Goal: Transaction & Acquisition: Purchase product/service

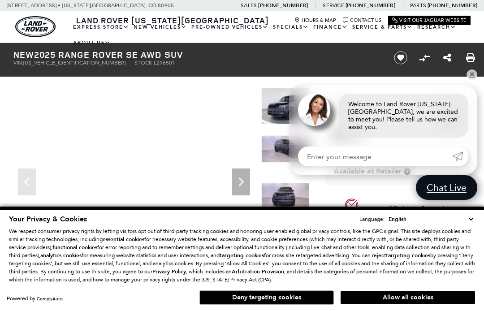
click at [0, 0] on link "View All Pre-Owned Vehicles" at bounding box center [0, 0] width 0 height 0
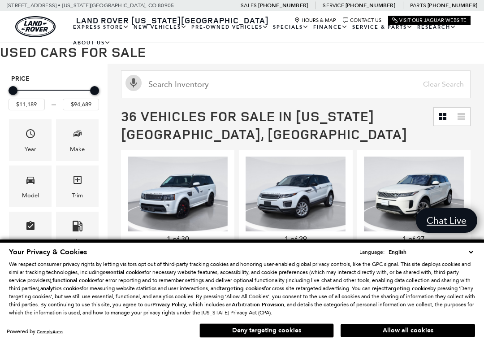
scroll to position [144, 0]
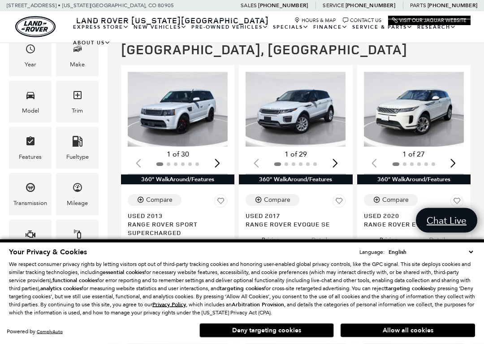
click at [263, 311] on button "Deny targeting cookies" at bounding box center [267, 330] width 135 height 14
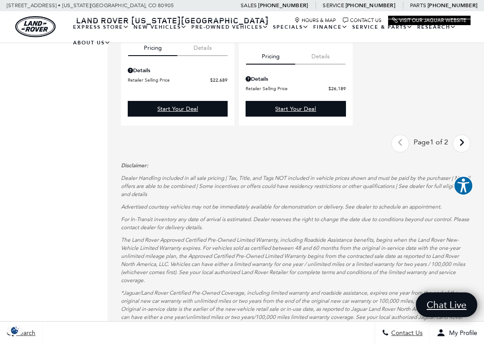
scroll to position [1931, 0]
click at [460, 150] on icon "next page" at bounding box center [462, 142] width 6 height 14
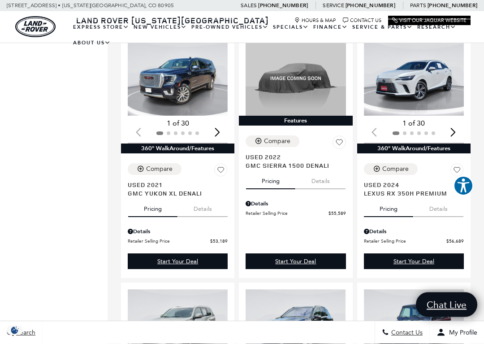
scroll to position [950, 0]
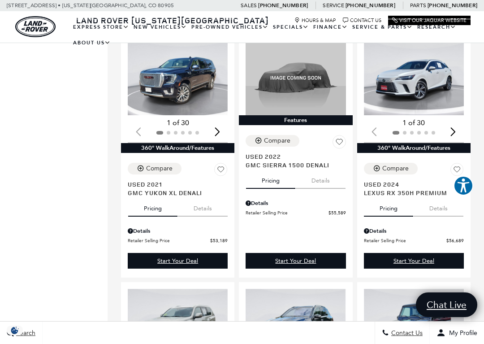
click at [450, 142] on div "Next slide" at bounding box center [454, 132] width 12 height 20
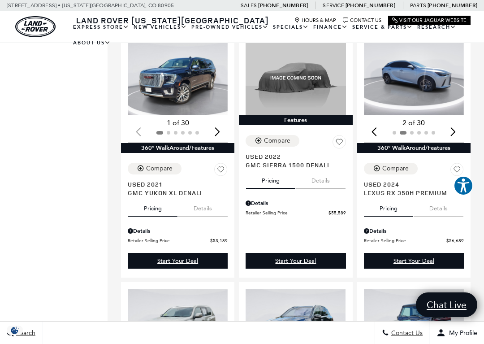
click at [400, 100] on img "2 / 6" at bounding box center [414, 77] width 100 height 75
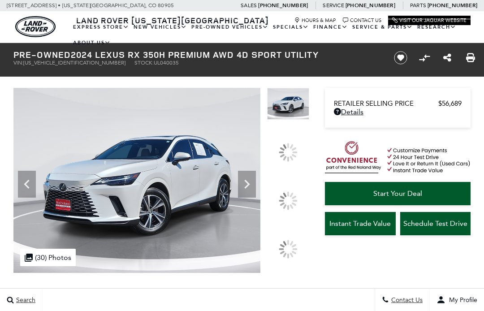
click at [284, 200] on div at bounding box center [288, 201] width 19 height 19
click at [238, 190] on icon at bounding box center [247, 184] width 18 height 18
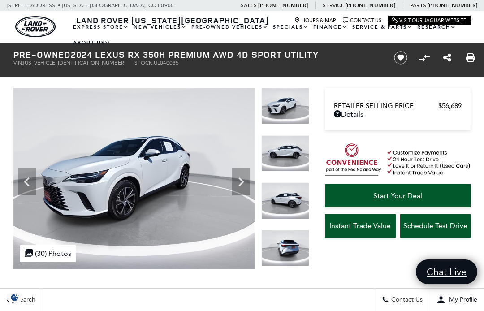
click at [242, 191] on div "Next" at bounding box center [241, 182] width 18 height 27
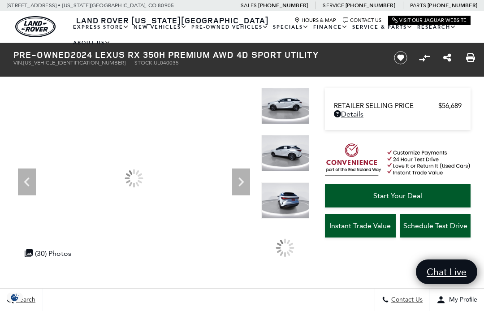
click at [238, 181] on icon "Next" at bounding box center [241, 182] width 18 height 18
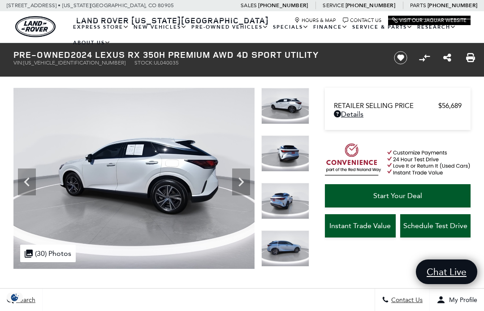
click at [239, 180] on icon "Next" at bounding box center [241, 182] width 18 height 18
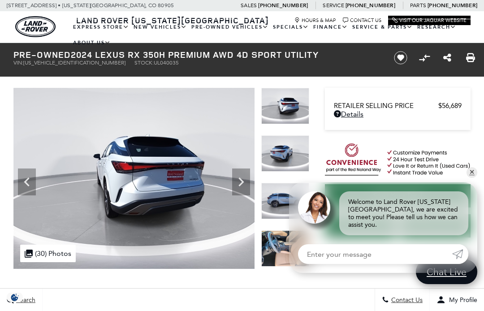
click at [238, 185] on icon "Next" at bounding box center [241, 182] width 18 height 18
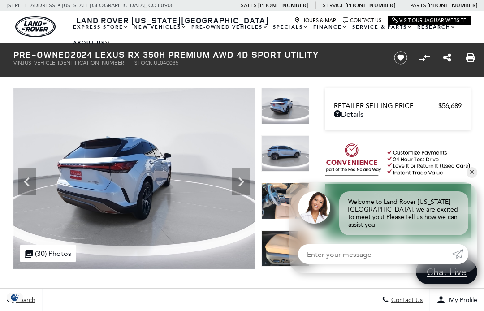
click at [240, 183] on icon "Next" at bounding box center [241, 182] width 18 height 18
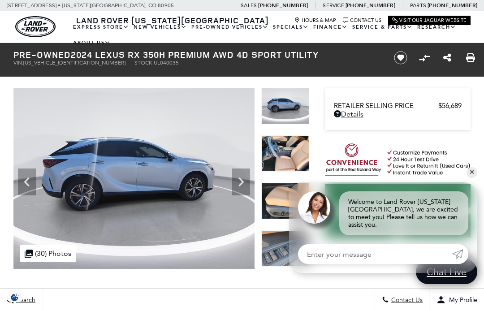
click at [238, 185] on icon "Next" at bounding box center [241, 182] width 18 height 18
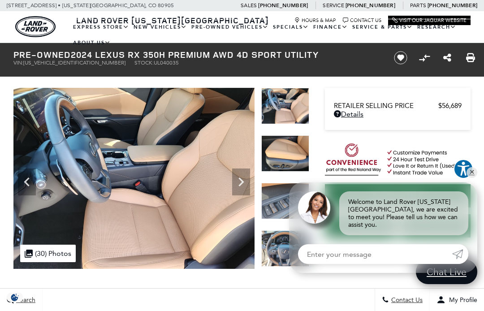
click at [239, 182] on icon "Next" at bounding box center [241, 182] width 18 height 18
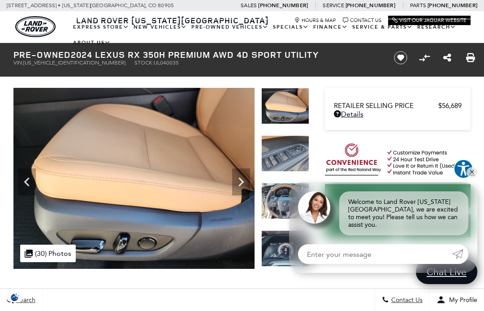
click at [239, 183] on icon "Next" at bounding box center [241, 182] width 18 height 18
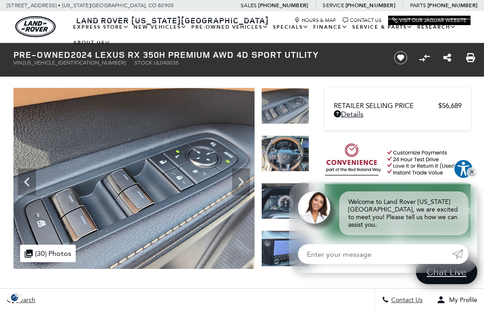
click at [240, 175] on icon "Next" at bounding box center [241, 182] width 18 height 18
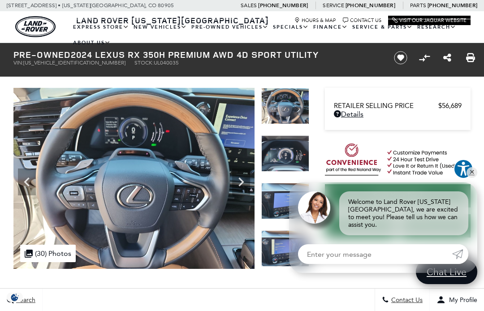
click at [242, 182] on icon "Next" at bounding box center [241, 182] width 5 height 9
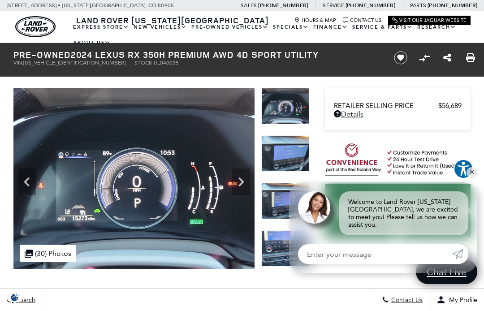
click at [240, 179] on icon "Next" at bounding box center [241, 182] width 5 height 9
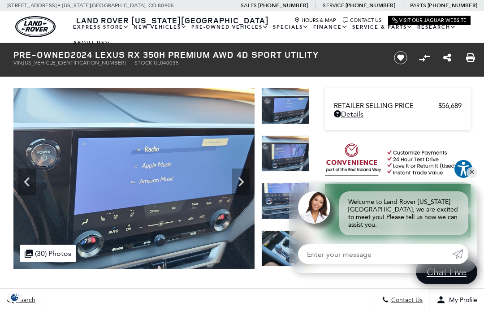
click at [240, 183] on icon "Next" at bounding box center [241, 182] width 18 height 18
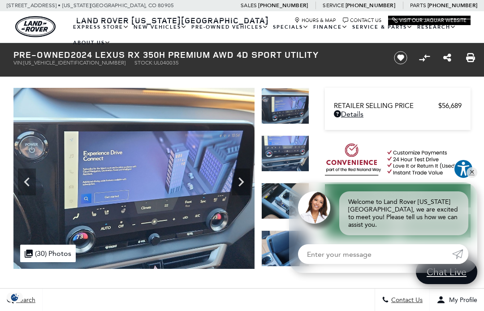
click at [240, 180] on icon "Next" at bounding box center [241, 182] width 5 height 9
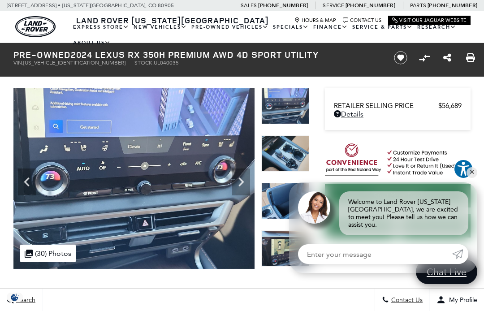
click at [239, 180] on icon "Next" at bounding box center [241, 182] width 18 height 18
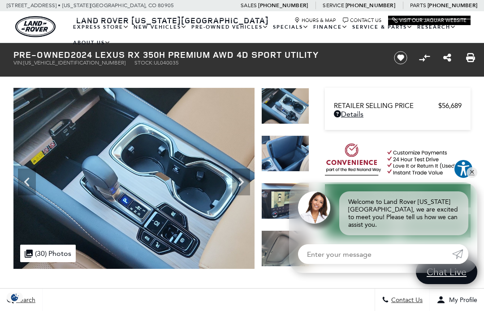
click at [244, 185] on icon "Next" at bounding box center [241, 182] width 18 height 18
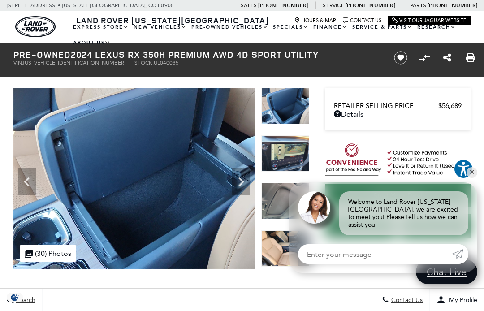
click at [240, 179] on icon "Next" at bounding box center [241, 182] width 5 height 9
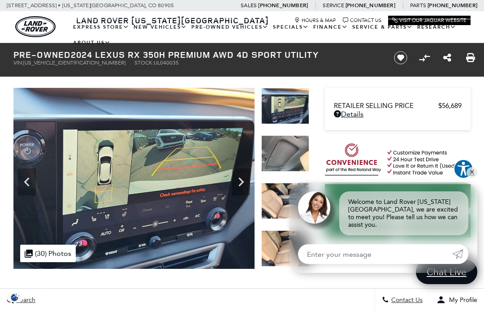
click at [242, 185] on icon "Next" at bounding box center [241, 182] width 18 height 18
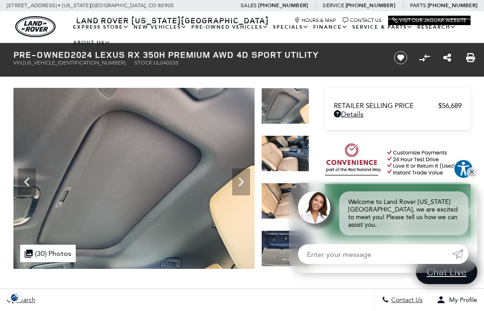
click at [241, 176] on icon "Next" at bounding box center [241, 182] width 18 height 18
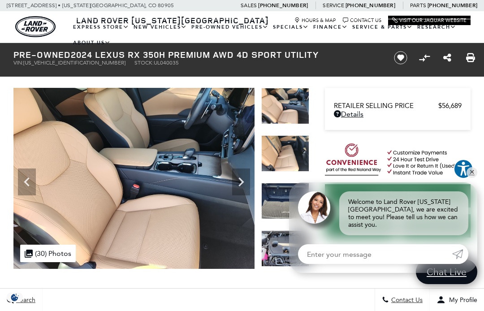
click at [241, 179] on icon "Next" at bounding box center [241, 182] width 5 height 9
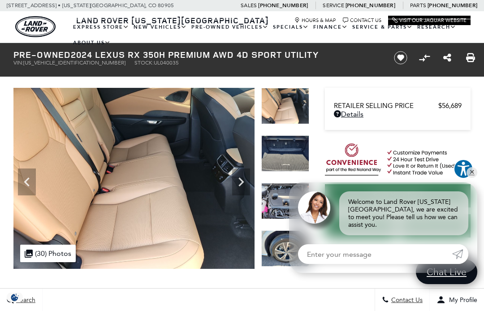
click at [238, 183] on icon "Next" at bounding box center [241, 182] width 18 height 18
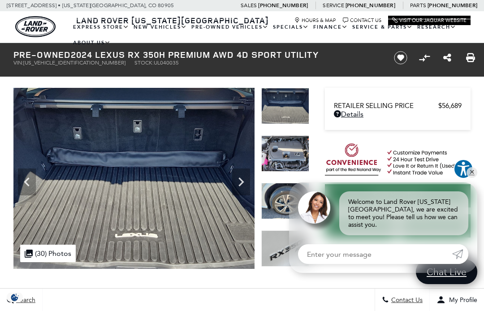
click at [239, 182] on icon "Next" at bounding box center [241, 182] width 18 height 18
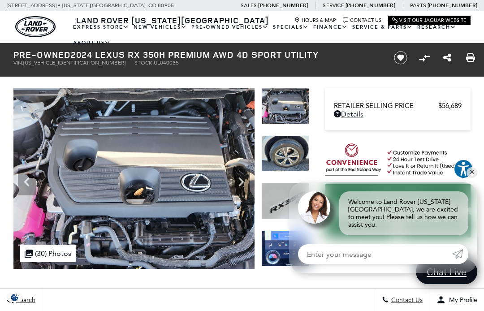
click at [242, 181] on icon "Next" at bounding box center [241, 182] width 5 height 9
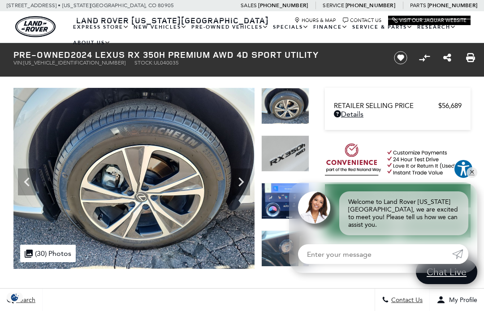
click at [237, 183] on icon "Next" at bounding box center [241, 182] width 18 height 18
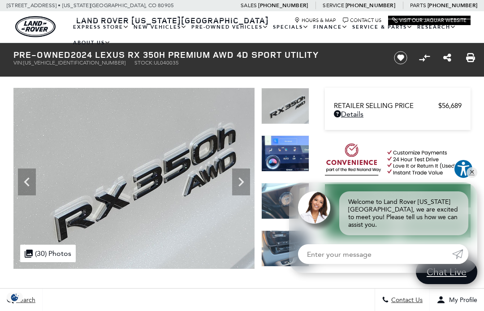
click at [241, 185] on icon "Next" at bounding box center [241, 182] width 5 height 9
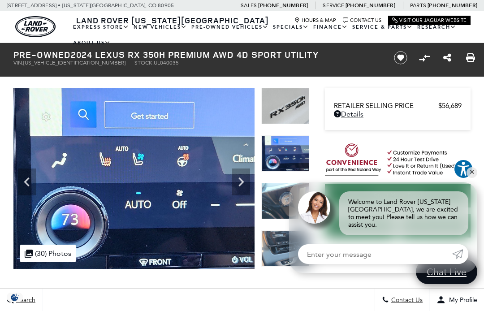
click at [238, 181] on icon "Next" at bounding box center [241, 182] width 18 height 18
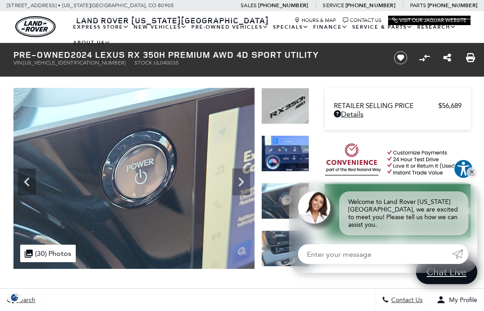
click at [239, 182] on icon "Next" at bounding box center [241, 182] width 18 height 18
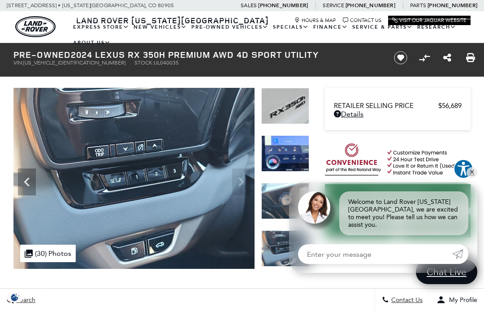
click at [242, 174] on img at bounding box center [134, 178] width 242 height 181
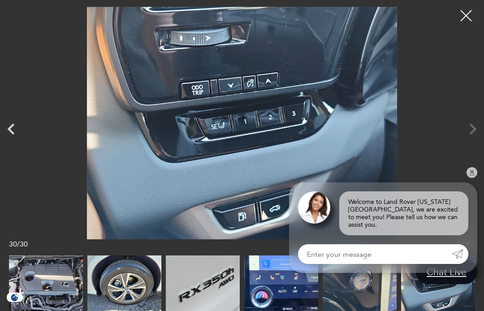
click at [466, 18] on div at bounding box center [466, 15] width 22 height 22
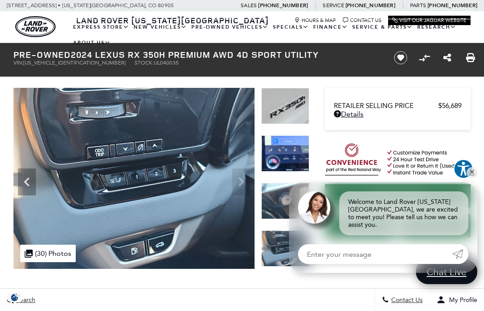
click at [241, 188] on img at bounding box center [134, 178] width 242 height 181
